Goal: Task Accomplishment & Management: Use online tool/utility

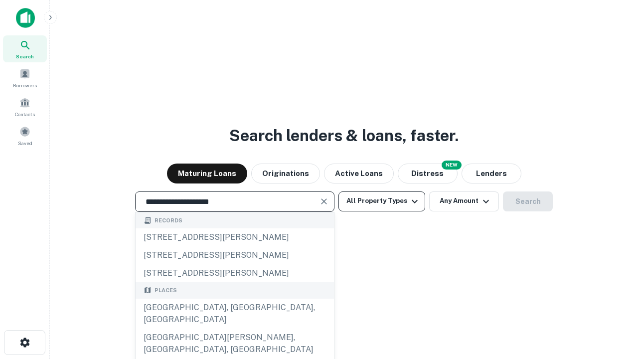
click at [234, 328] on div "[GEOGRAPHIC_DATA], [GEOGRAPHIC_DATA], [GEOGRAPHIC_DATA]" at bounding box center [235, 313] width 198 height 30
click at [382, 201] on button "All Property Types" at bounding box center [381, 201] width 87 height 20
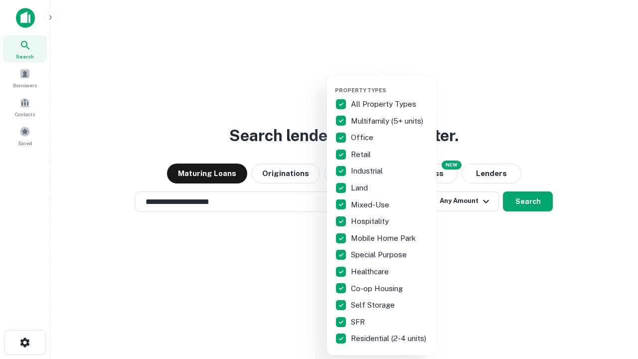
type input "**********"
click at [390, 84] on button "button" at bounding box center [390, 84] width 110 height 0
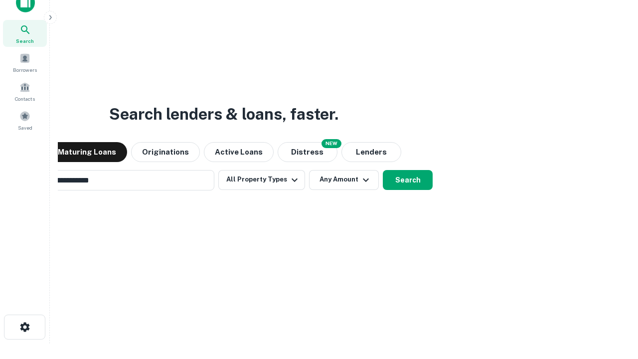
scroll to position [72, 282]
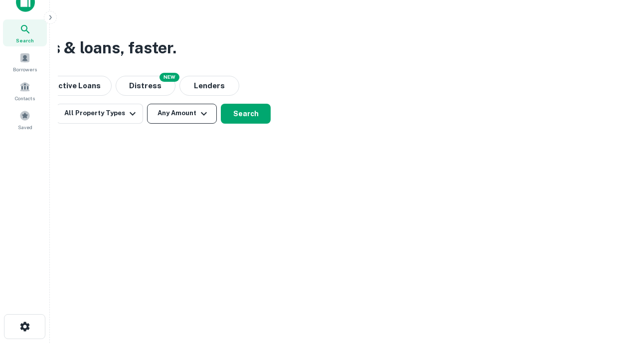
click at [182, 113] on button "Any Amount" at bounding box center [182, 114] width 70 height 20
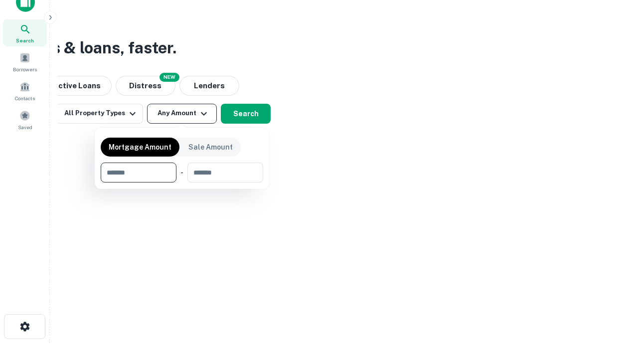
type input "*******"
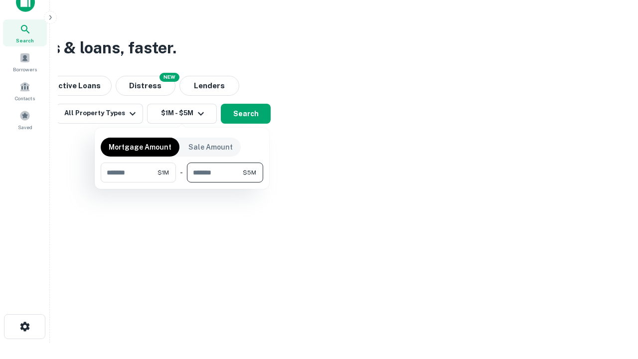
type input "*******"
click at [182, 182] on button "button" at bounding box center [182, 182] width 162 height 0
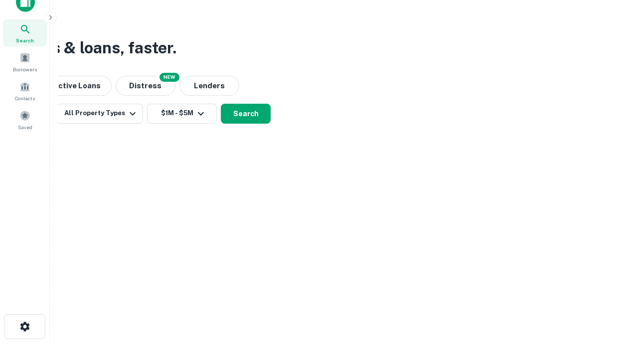
scroll to position [6, 184]
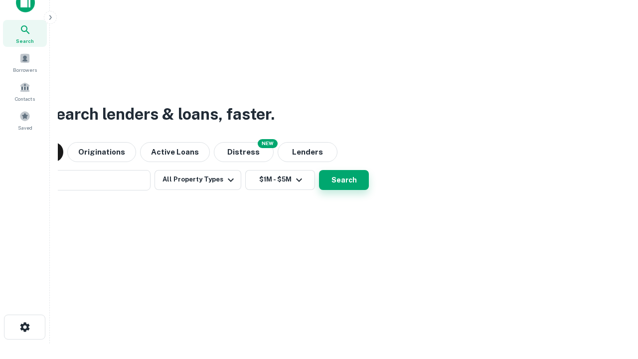
click at [319, 170] on button "Search" at bounding box center [344, 180] width 50 height 20
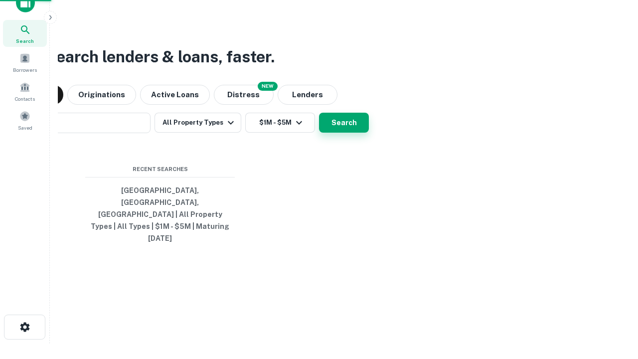
scroll to position [26, 282]
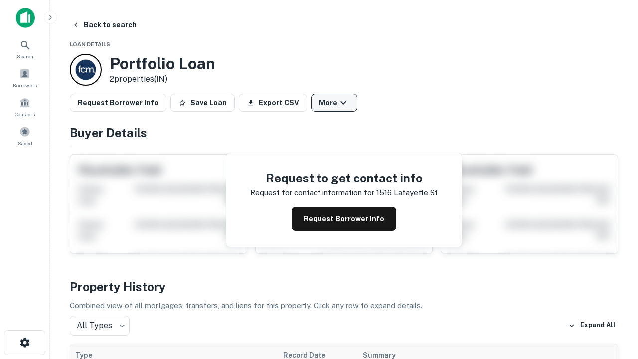
click at [334, 103] on button "More" at bounding box center [334, 103] width 46 height 18
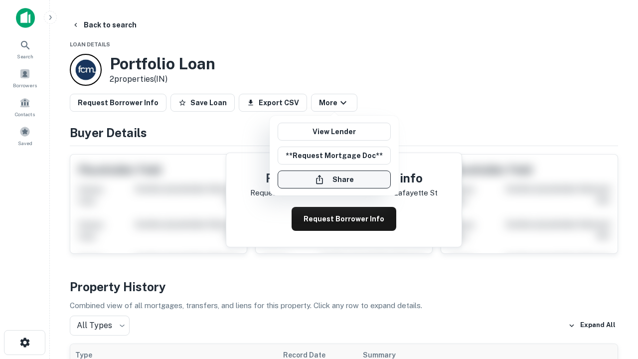
click at [334, 179] on button "Share" at bounding box center [334, 179] width 113 height 18
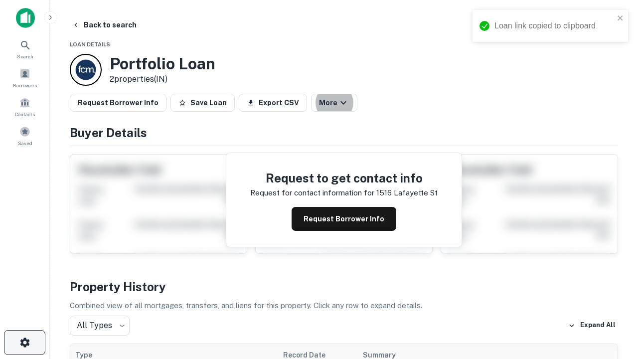
click at [24, 342] on icon "button" at bounding box center [25, 342] width 12 height 12
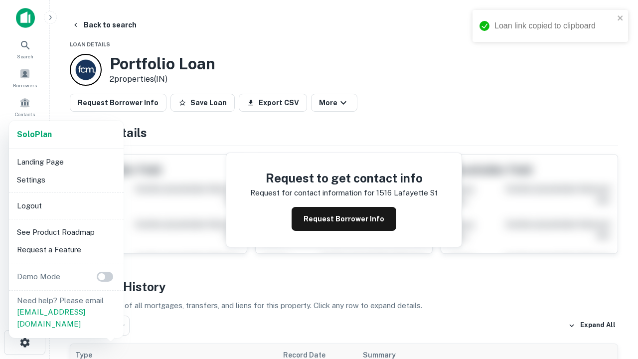
click at [66, 205] on li "Logout" at bounding box center [66, 206] width 107 height 18
